Goal: Task Accomplishment & Management: Manage account settings

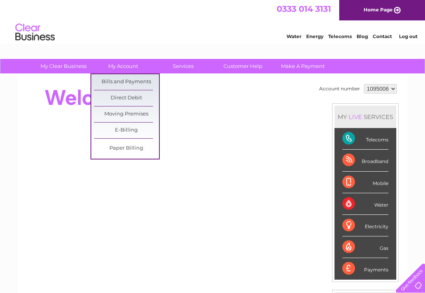
click at [134, 84] on link "Bills and Payments" at bounding box center [126, 82] width 65 height 16
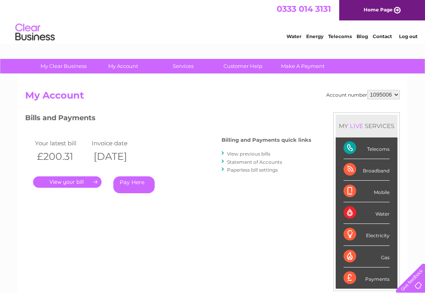
click at [264, 151] on link "View previous bills" at bounding box center [248, 154] width 43 height 6
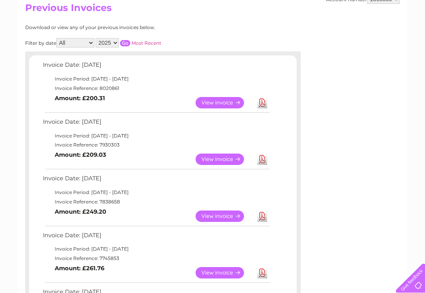
scroll to position [93, 0]
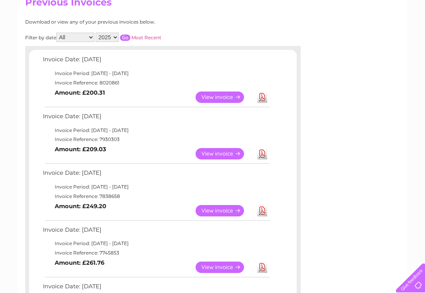
click at [222, 157] on link "View" at bounding box center [224, 154] width 58 height 11
